Goal: Task Accomplishment & Management: Manage account settings

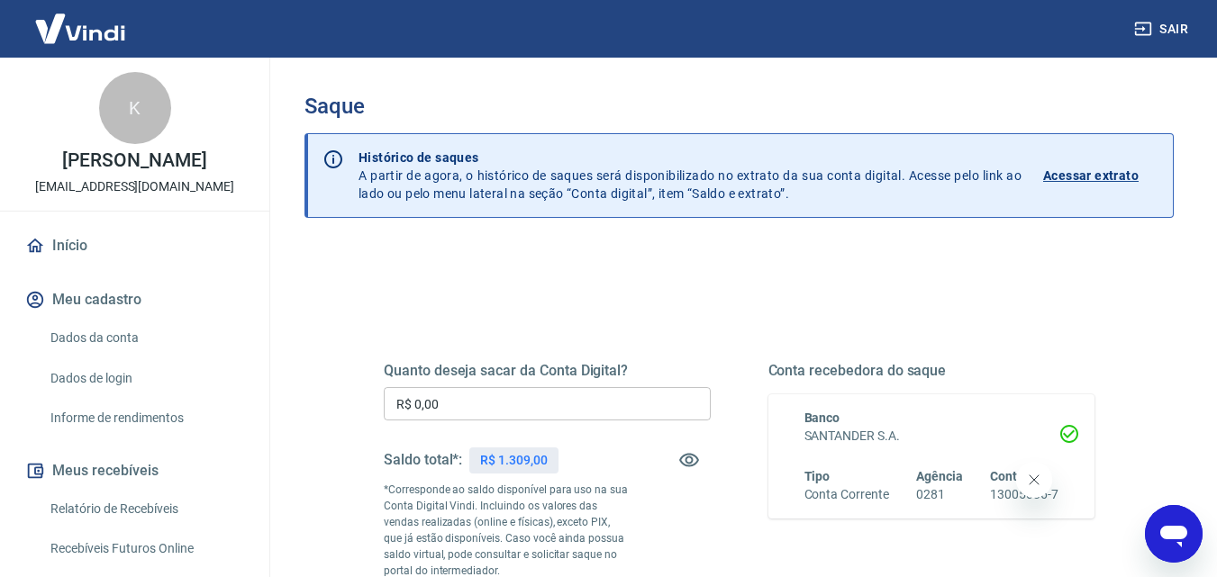
click at [493, 403] on input "R$ 0,00" at bounding box center [547, 403] width 327 height 33
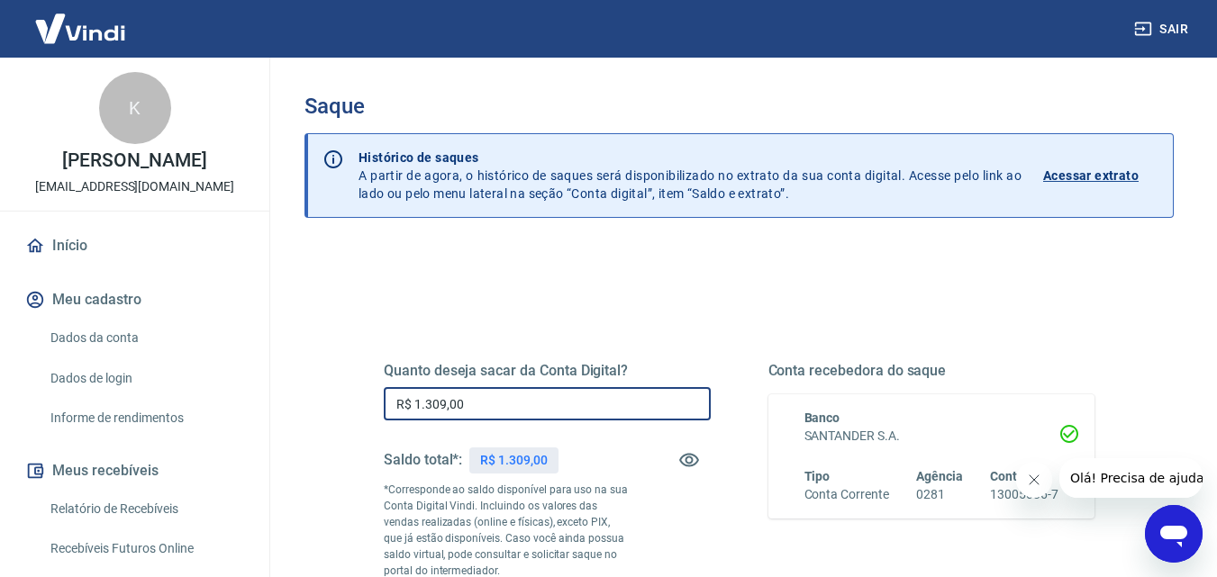
click at [349, 401] on div "Quanto deseja sacar da Conta Digital? R$ 1.309,00 ​ Saldo total*: R$ 1.309,00 *…" at bounding box center [739, 500] width 797 height 435
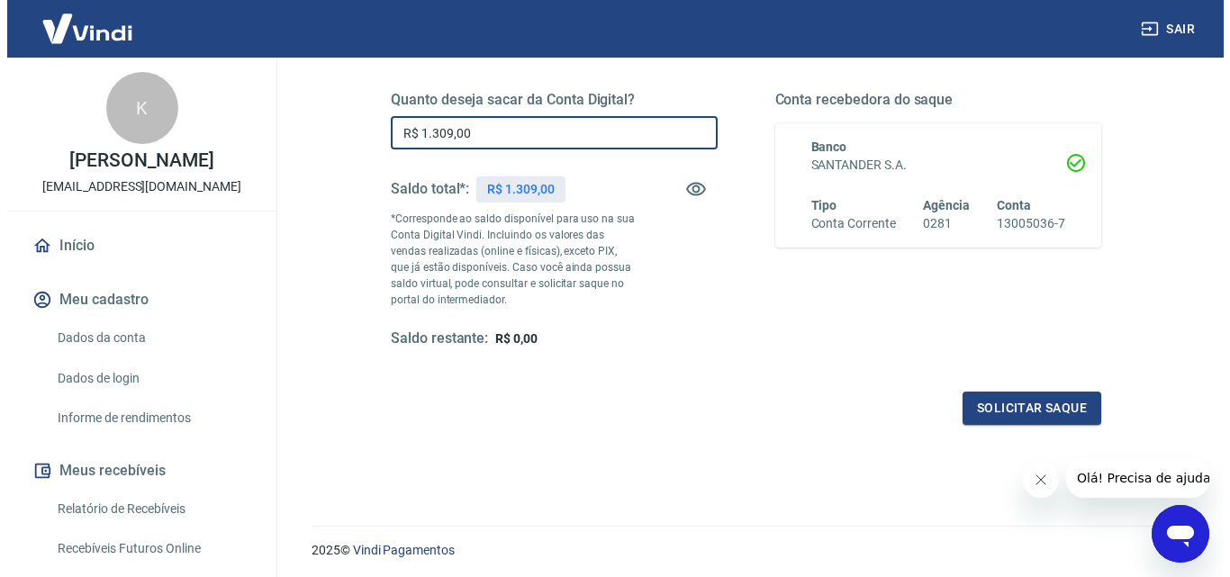
scroll to position [300, 0]
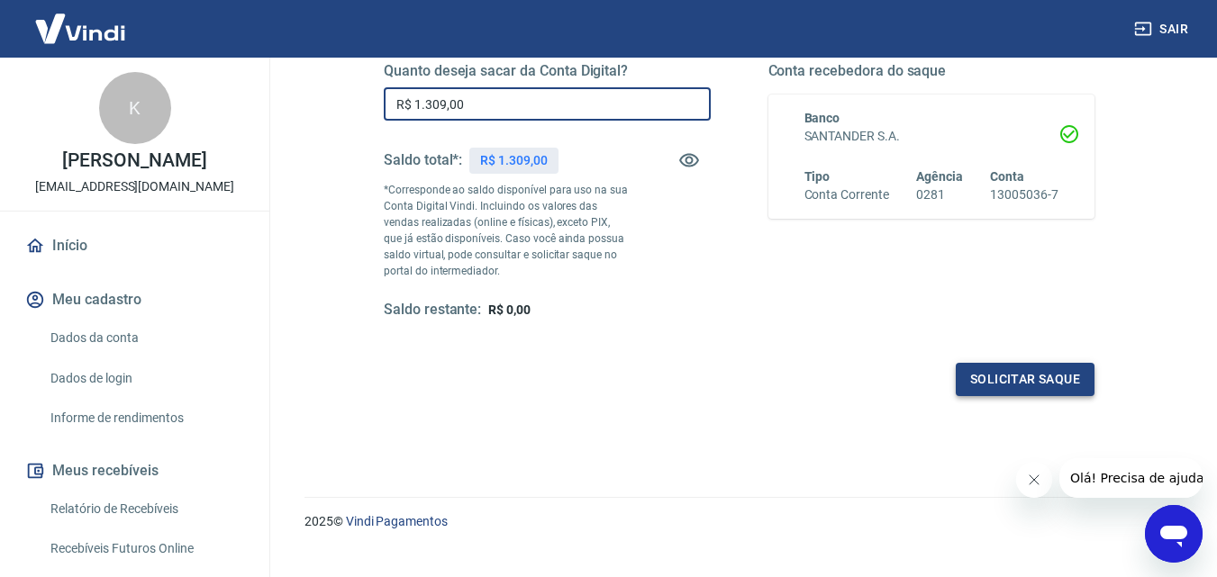
type input "R$ 1.309,00"
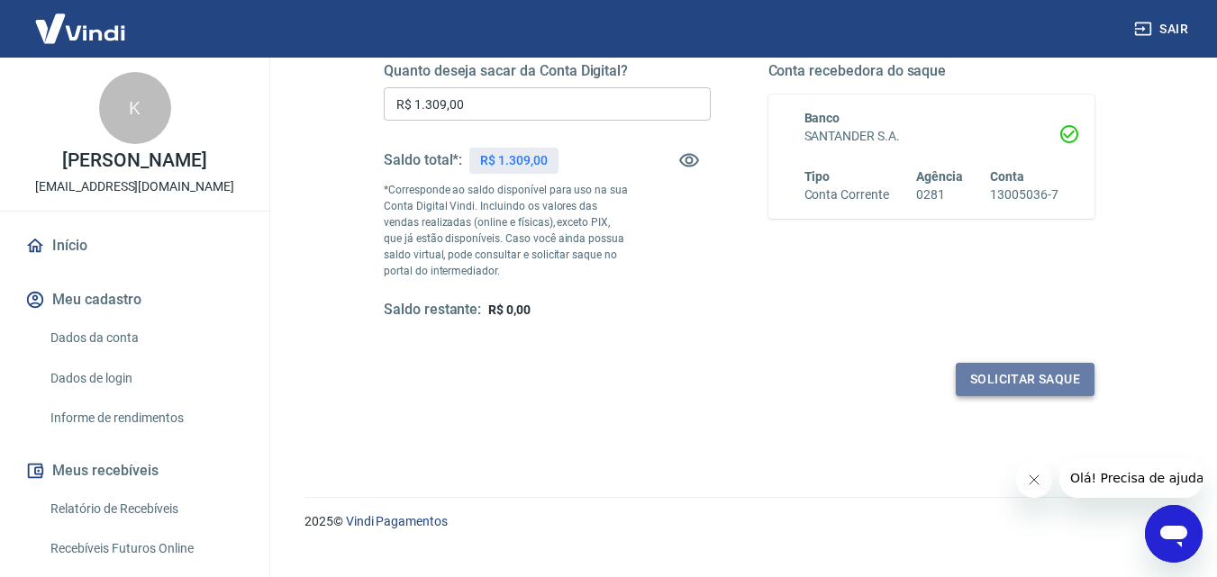
click at [988, 392] on button "Solicitar saque" at bounding box center [1025, 379] width 139 height 33
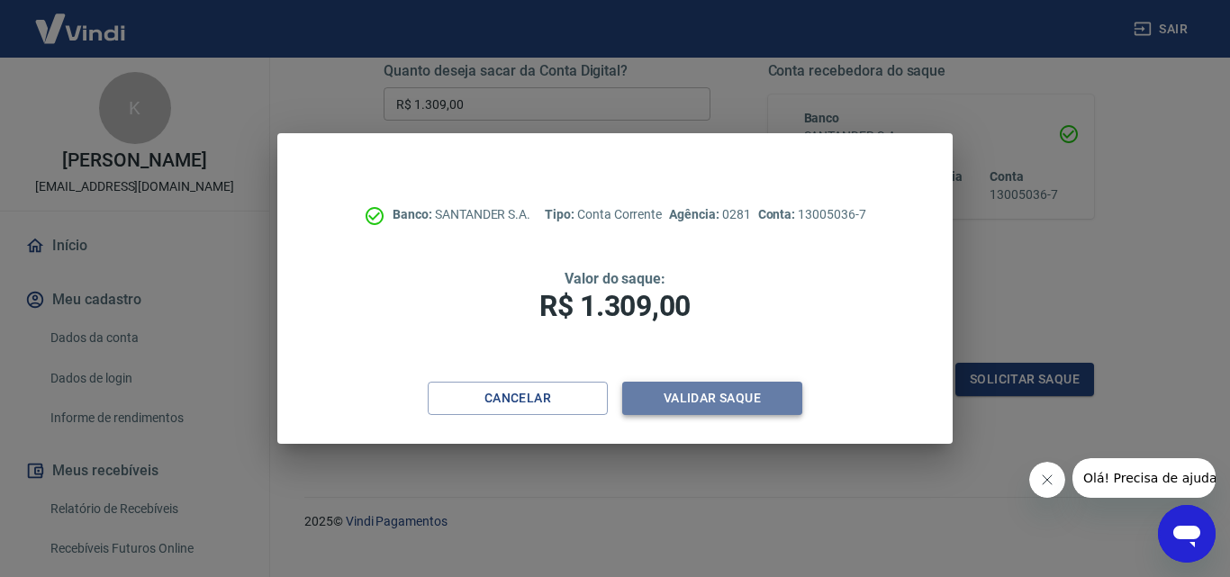
click at [739, 396] on button "Validar saque" at bounding box center [712, 398] width 180 height 33
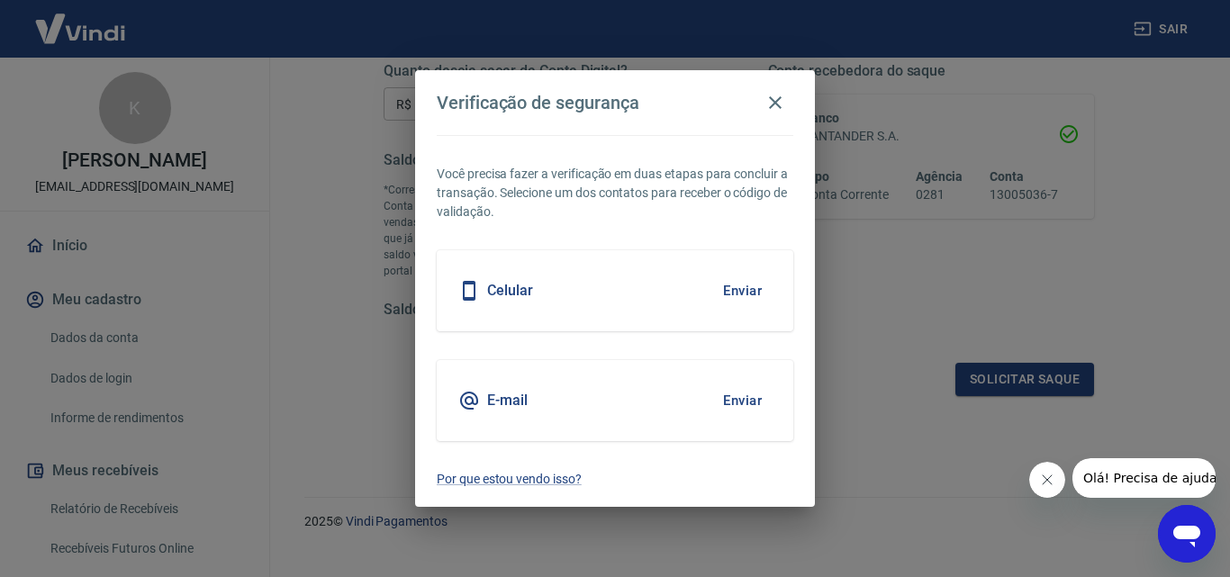
click at [739, 393] on button "Enviar" at bounding box center [742, 401] width 59 height 38
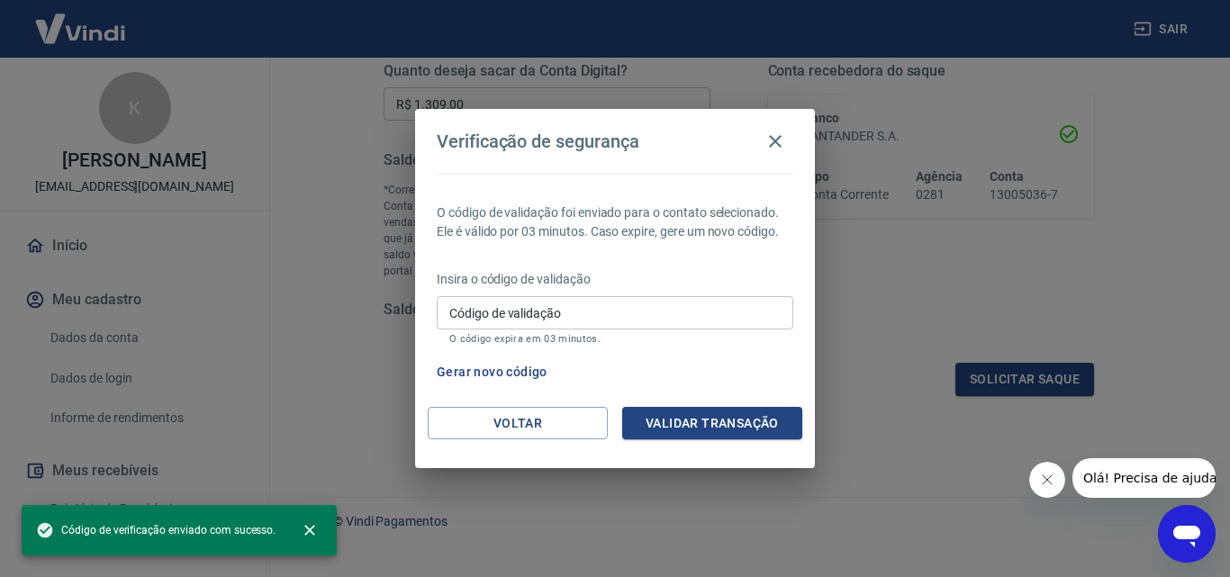
click at [568, 320] on input "Código de validação" at bounding box center [615, 312] width 357 height 33
paste input "200400"
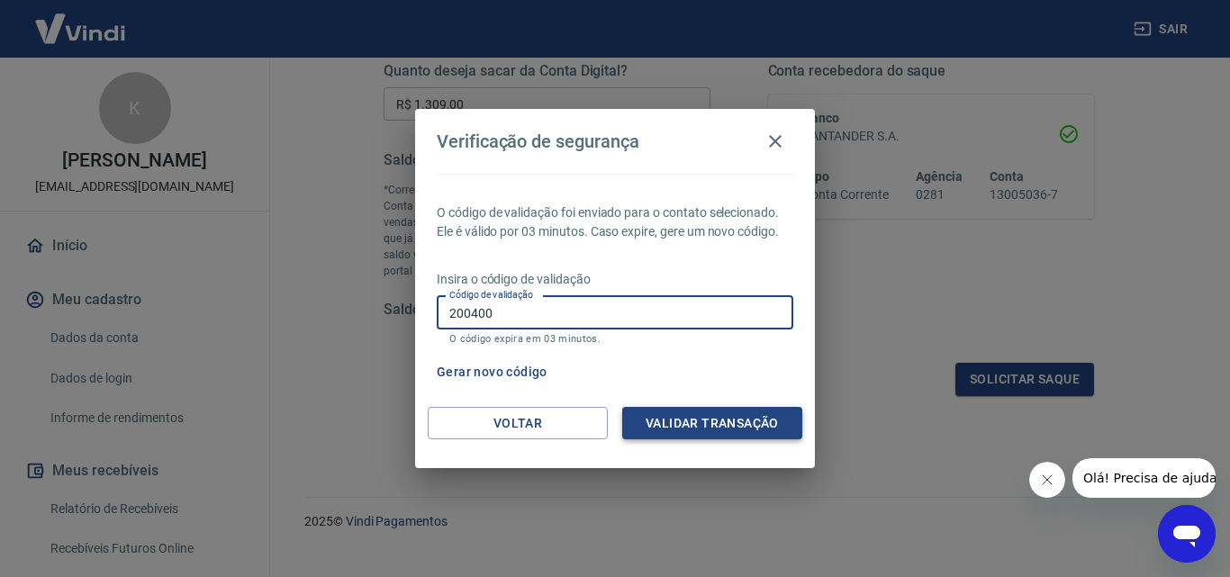
type input "200400"
click at [668, 423] on button "Validar transação" at bounding box center [712, 423] width 180 height 33
